Goal: Task Accomplishment & Management: Manage account settings

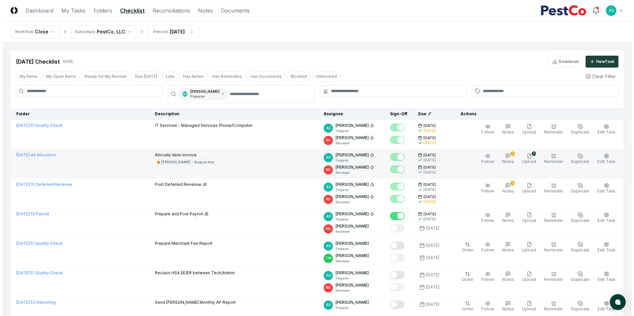
scroll to position [14, 0]
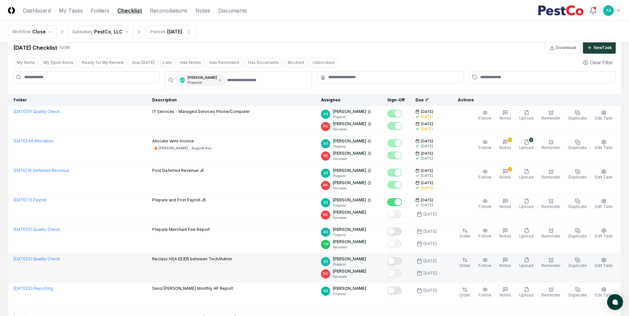
click at [244, 267] on td "Reclass HSA EE/ER between Tech/Admin" at bounding box center [231, 268] width 169 height 29
click at [527, 261] on icon "button" at bounding box center [526, 260] width 5 height 5
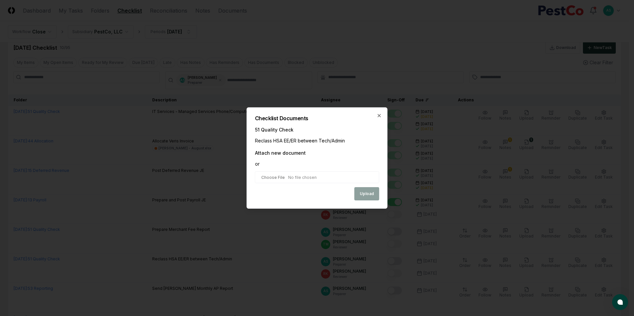
click at [322, 178] on input "file" at bounding box center [317, 177] width 124 height 12
type input "**********"
click at [363, 195] on button "Upload" at bounding box center [366, 194] width 25 height 13
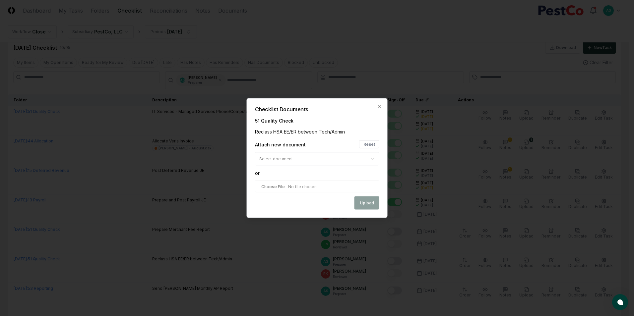
click at [365, 203] on div "Upload" at bounding box center [317, 203] width 124 height 13
click at [341, 146] on div "Attach new document Reset" at bounding box center [317, 145] width 124 height 8
click at [368, 107] on h2 "Checklist Documents" at bounding box center [317, 109] width 124 height 5
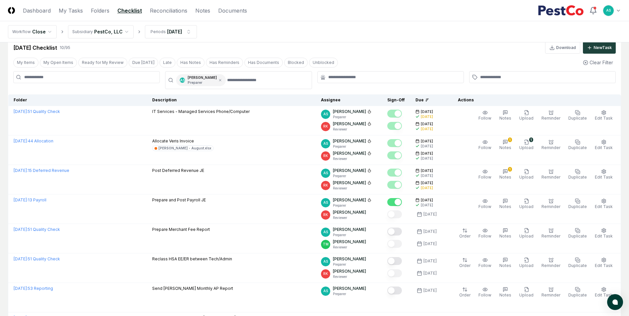
click at [380, 108] on td "AS [PERSON_NAME] Preparer [PERSON_NAME] Reviewer" at bounding box center [349, 120] width 66 height 29
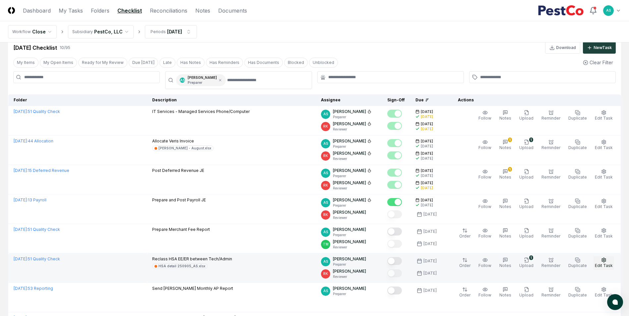
click at [600, 261] on button "Edit Task" at bounding box center [603, 263] width 21 height 14
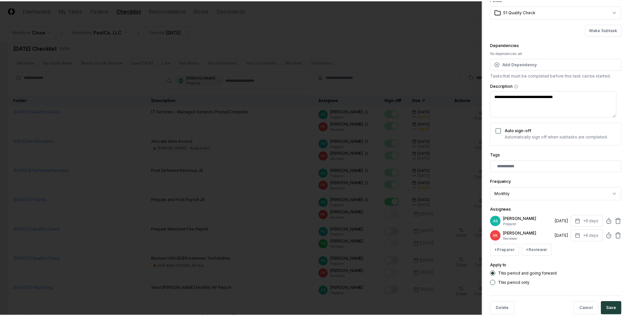
scroll to position [44, 0]
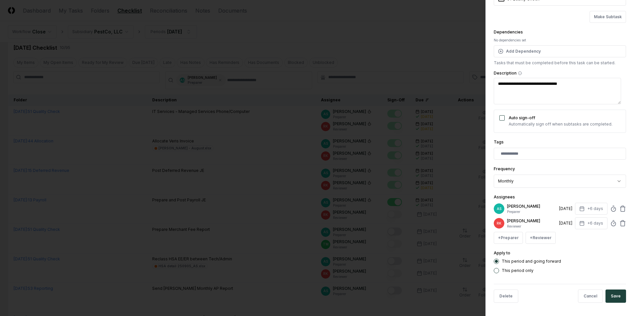
click at [611, 211] on div "AS [PERSON_NAME] Preparer [DATE] +6 days" at bounding box center [559, 209] width 132 height 12
click at [611, 211] on circle at bounding box center [613, 209] width 4 height 4
type textarea "*"
type input "*"
type textarea "*"
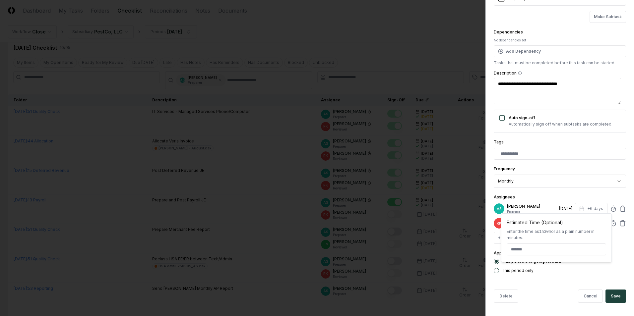
type textarea "*"
click button "Make Subtask" at bounding box center [607, 17] width 36 height 12
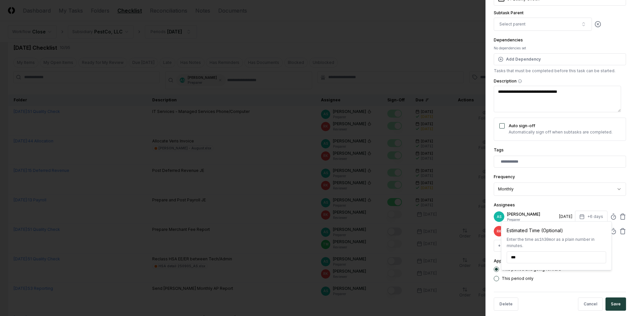
type input "******"
click at [576, 275] on div "This period and going forward This period only" at bounding box center [559, 274] width 132 height 15
click at [615, 305] on button "Save" at bounding box center [615, 304] width 21 height 13
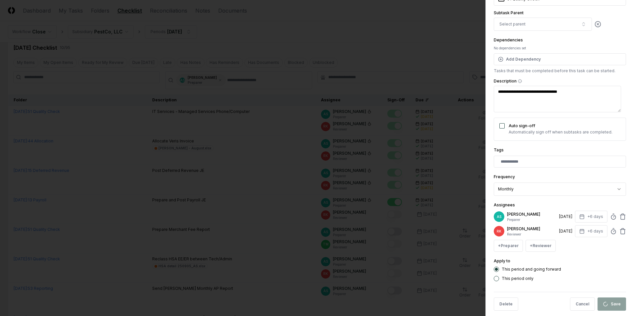
type textarea "*"
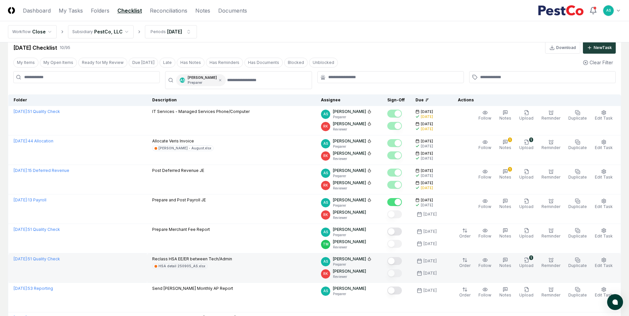
click at [398, 261] on button "Mark complete" at bounding box center [394, 261] width 15 height 8
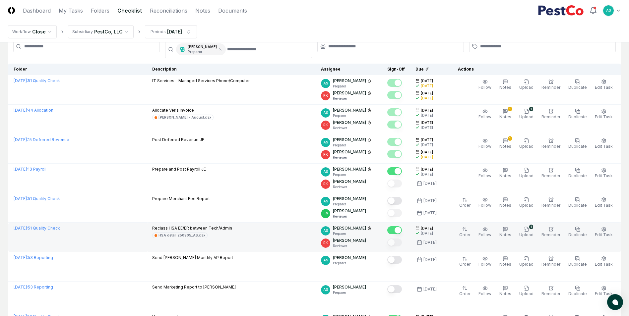
scroll to position [0, 0]
